Goal: Task Accomplishment & Management: Manage account settings

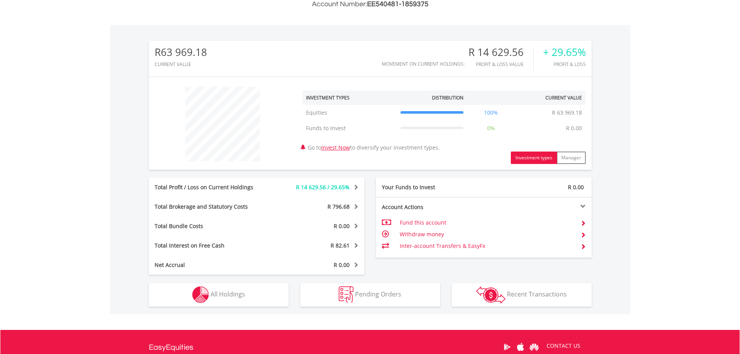
scroll to position [237, 0]
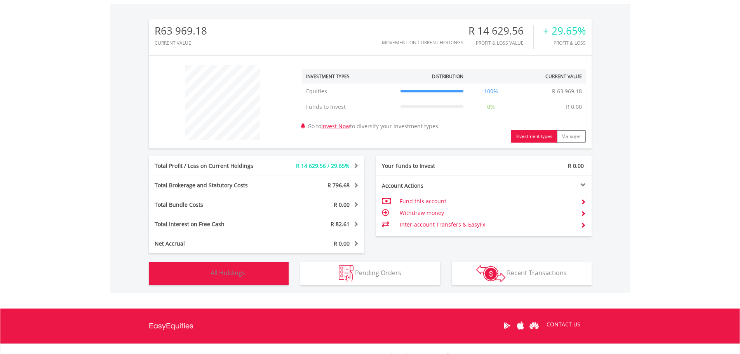
click at [230, 268] on button "Holdings All Holdings" at bounding box center [219, 273] width 140 height 23
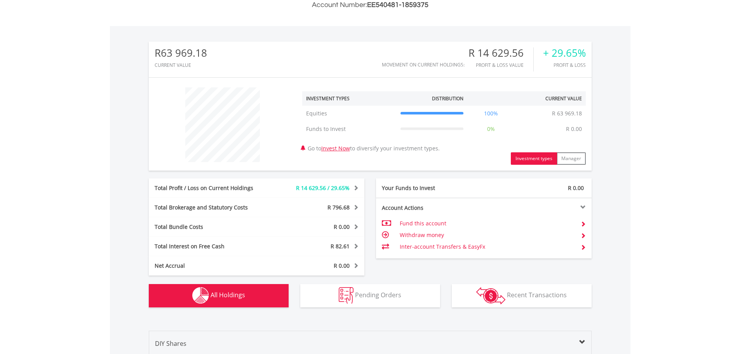
scroll to position [0, 0]
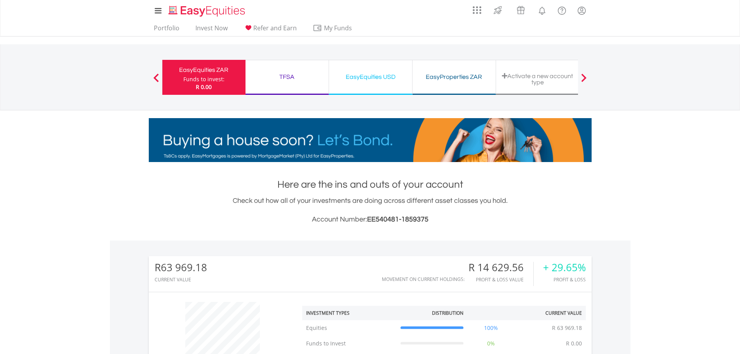
click at [366, 82] on div "EasyEquities USD Funds to invest: R 0.00" at bounding box center [371, 77] width 84 height 35
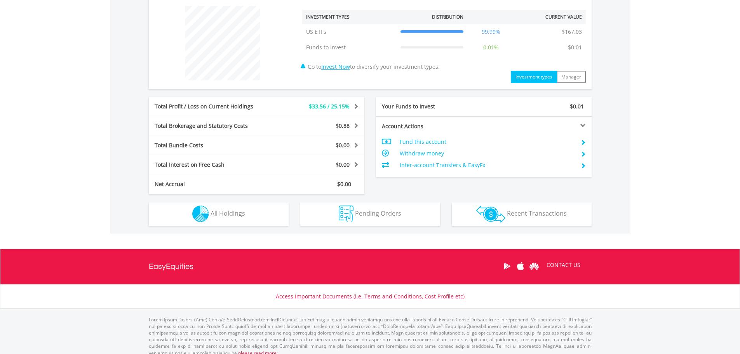
scroll to position [304, 0]
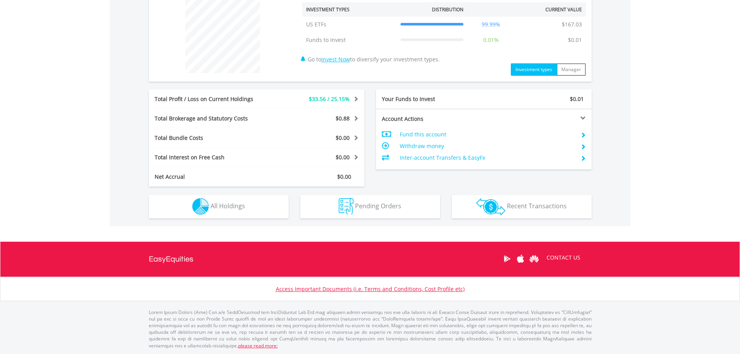
click at [225, 188] on div "Holdings All Holdings" at bounding box center [219, 203] width 152 height 32
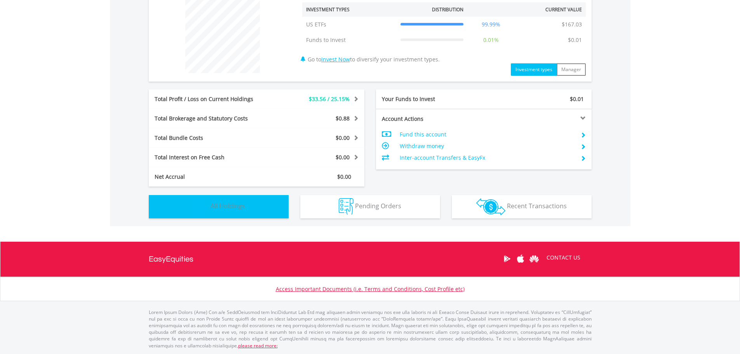
click at [234, 204] on span "All Holdings" at bounding box center [228, 206] width 35 height 9
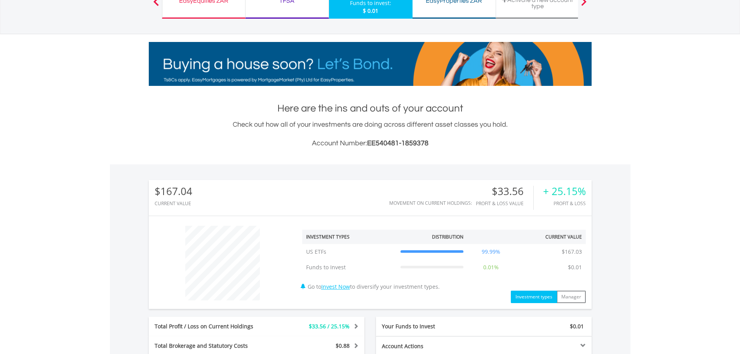
scroll to position [0, 0]
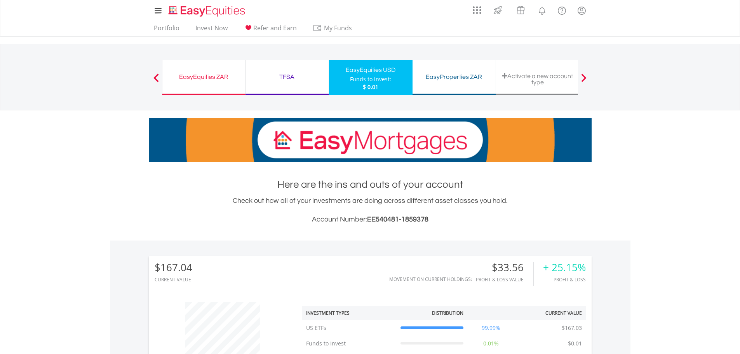
click at [310, 82] on div "TFSA" at bounding box center [287, 77] width 74 height 11
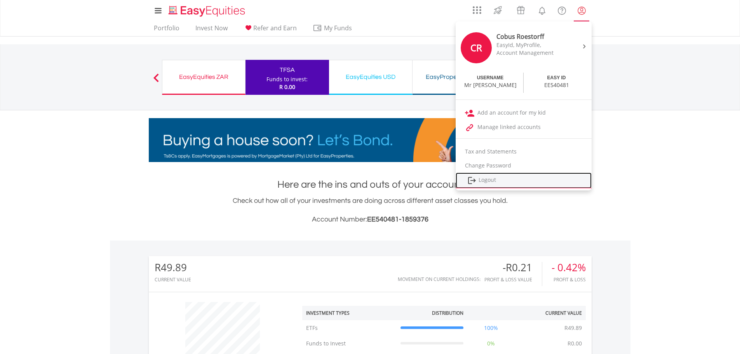
click at [490, 182] on link "Logout" at bounding box center [524, 181] width 136 height 16
